Goal: Information Seeking & Learning: Learn about a topic

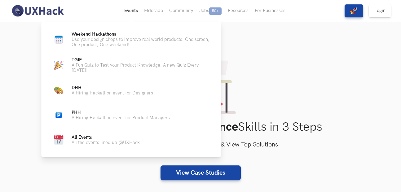
click at [128, 15] on button "Events Live" at bounding box center [131, 11] width 20 height 22
click at [120, 40] on p "Use your design chops to improve real world products. One screen, One product, …" at bounding box center [141, 42] width 139 height 11
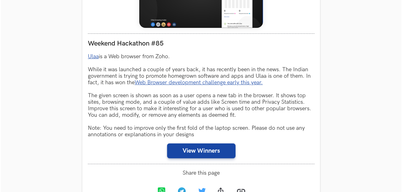
scroll to position [354, 0]
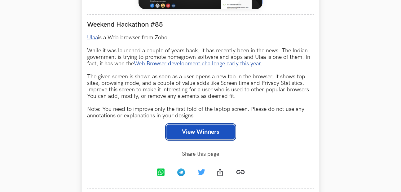
click at [213, 134] on button "View Winners" at bounding box center [200, 131] width 68 height 15
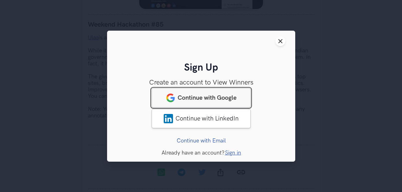
click at [211, 102] on link "Continue with Google" at bounding box center [201, 97] width 99 height 19
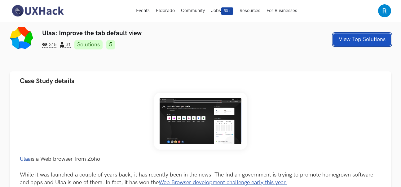
click at [369, 40] on button "View Top Solutions" at bounding box center [362, 39] width 58 height 12
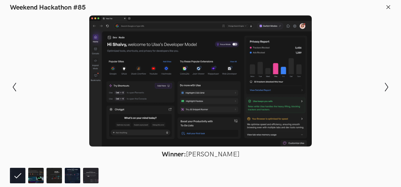
click at [380, 85] on div "Modal Gallery Slideshow Winner: [PERSON_NAME] Runner-up: [PERSON_NAME] Honorabl…" at bounding box center [200, 87] width 401 height 151
click at [388, 87] on icon "Show next slide" at bounding box center [386, 87] width 9 height 9
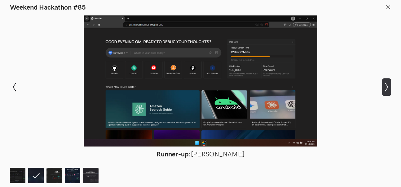
click at [388, 87] on icon "Show next slide" at bounding box center [386, 87] width 9 height 9
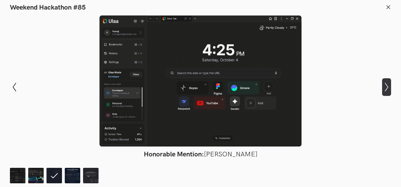
click at [388, 87] on icon "Show next slide" at bounding box center [386, 87] width 9 height 9
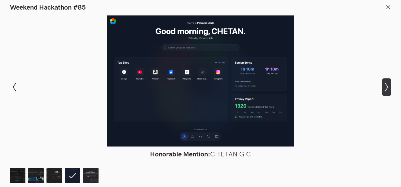
click at [388, 87] on icon "Show next slide" at bounding box center [386, 87] width 9 height 9
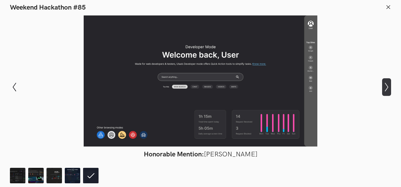
click at [388, 87] on icon "Show next slide" at bounding box center [386, 87] width 9 height 9
